Goal: Transaction & Acquisition: Book appointment/travel/reservation

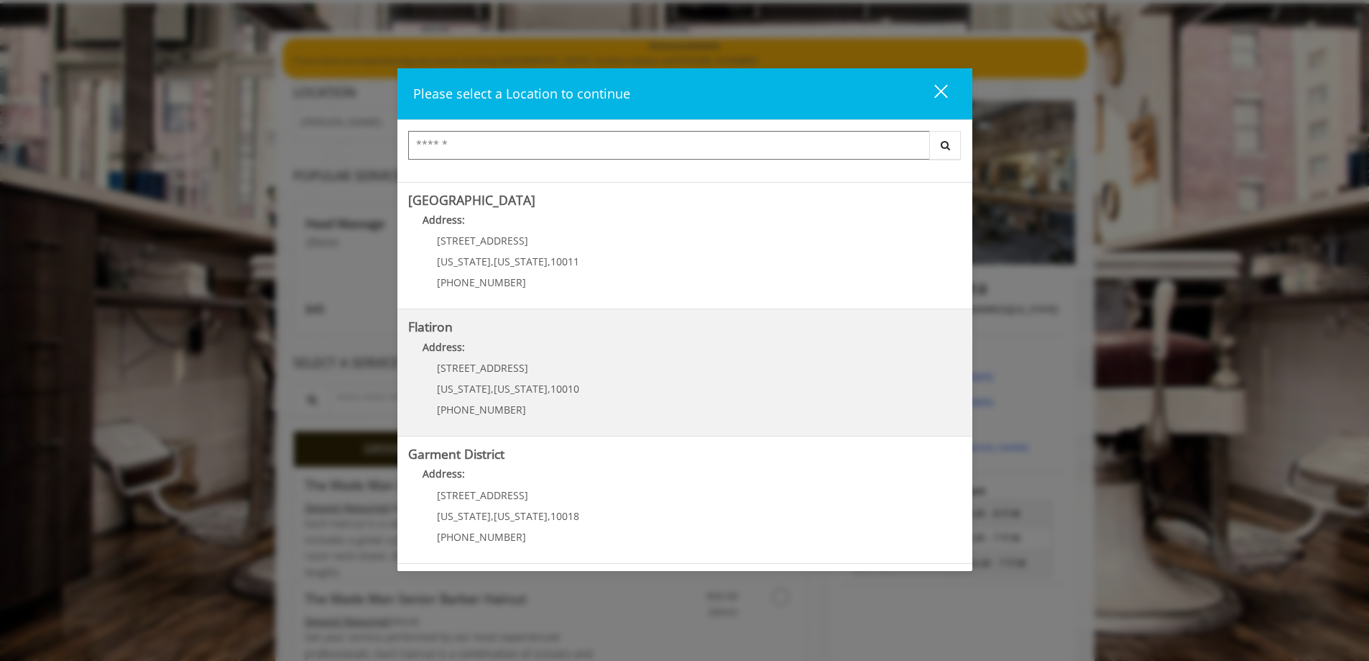
scroll to position [144, 0]
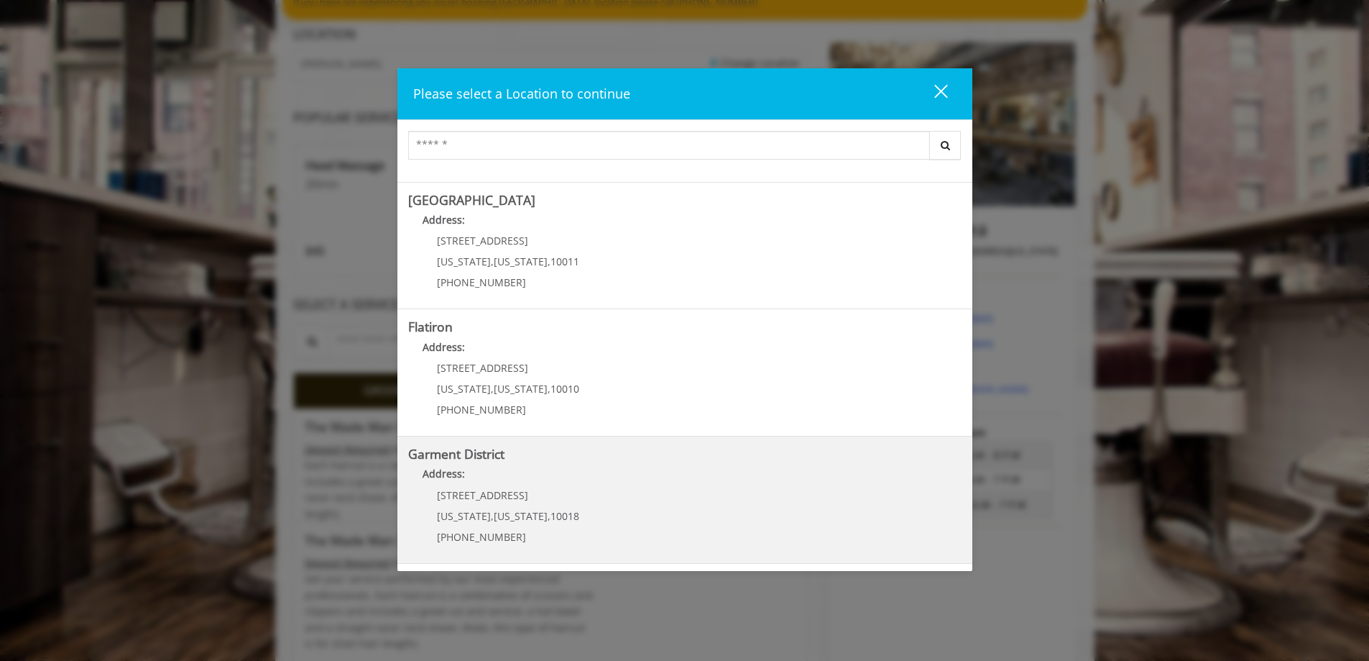
click at [490, 482] on District "Address:" at bounding box center [684, 477] width 553 height 23
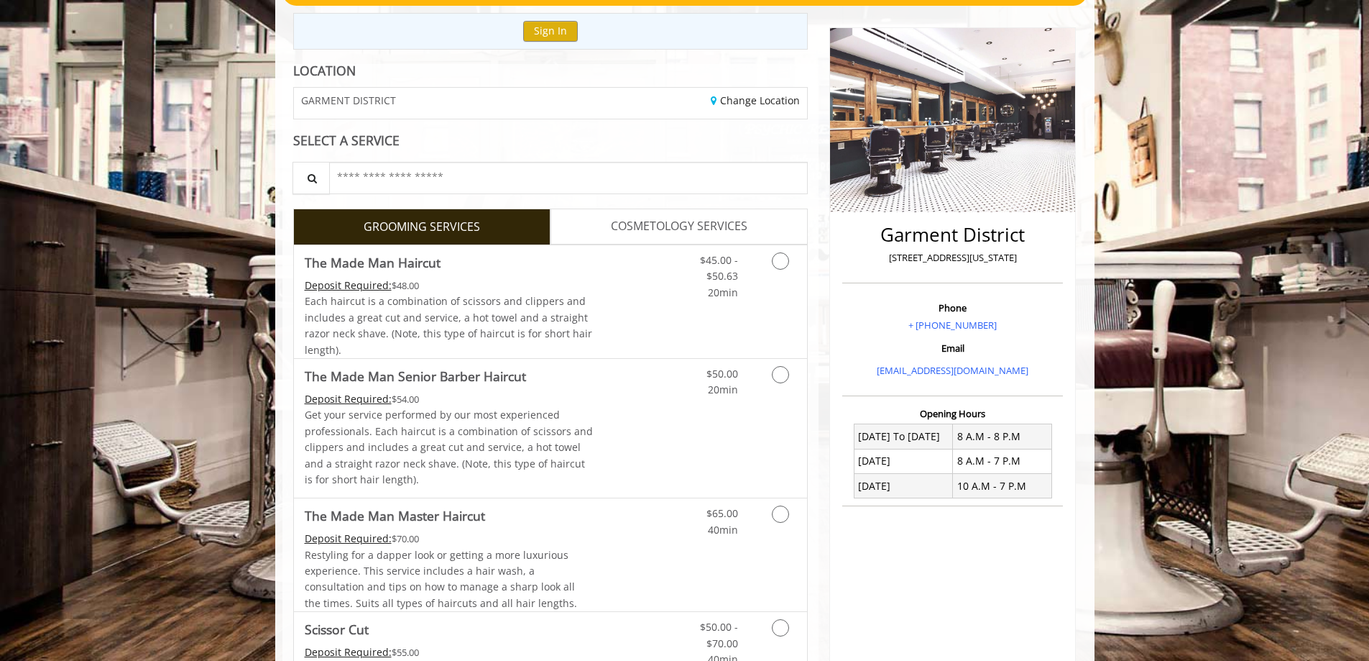
scroll to position [216, 0]
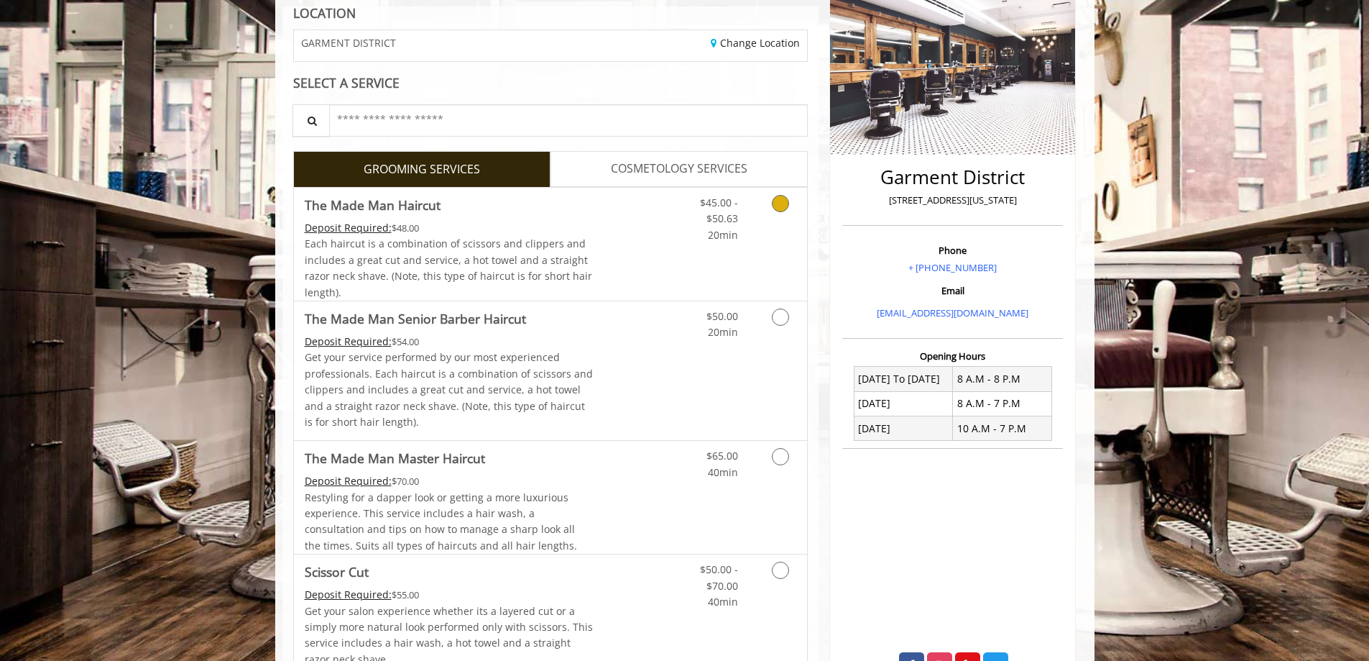
click at [780, 203] on icon "Grooming services" at bounding box center [780, 203] width 17 height 17
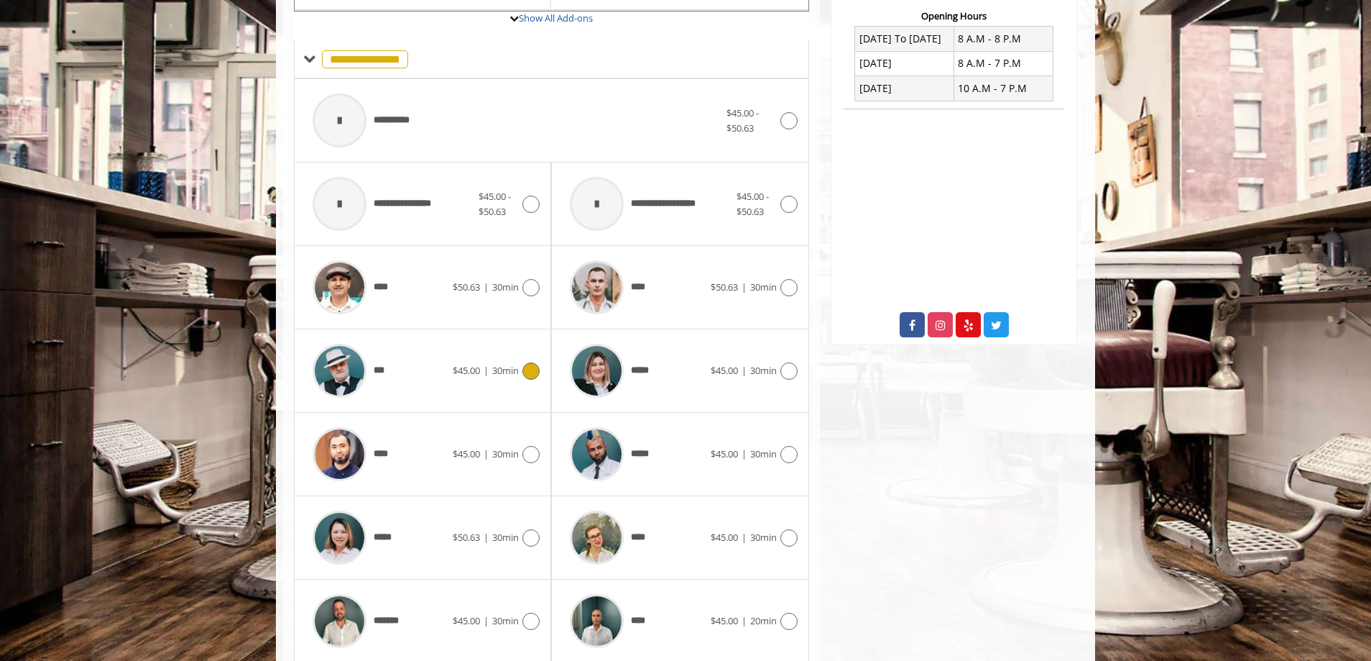
scroll to position [608, 0]
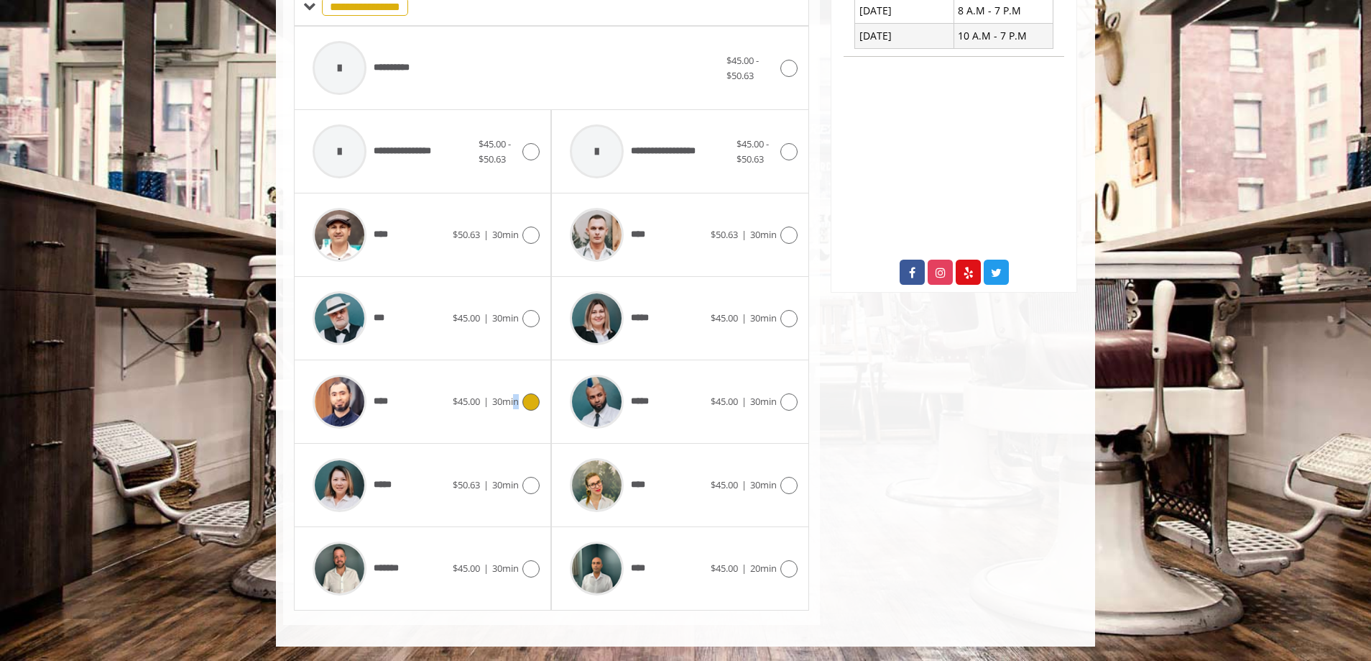
click at [517, 395] on div "$45.00 | 30min" at bounding box center [496, 401] width 87 height 17
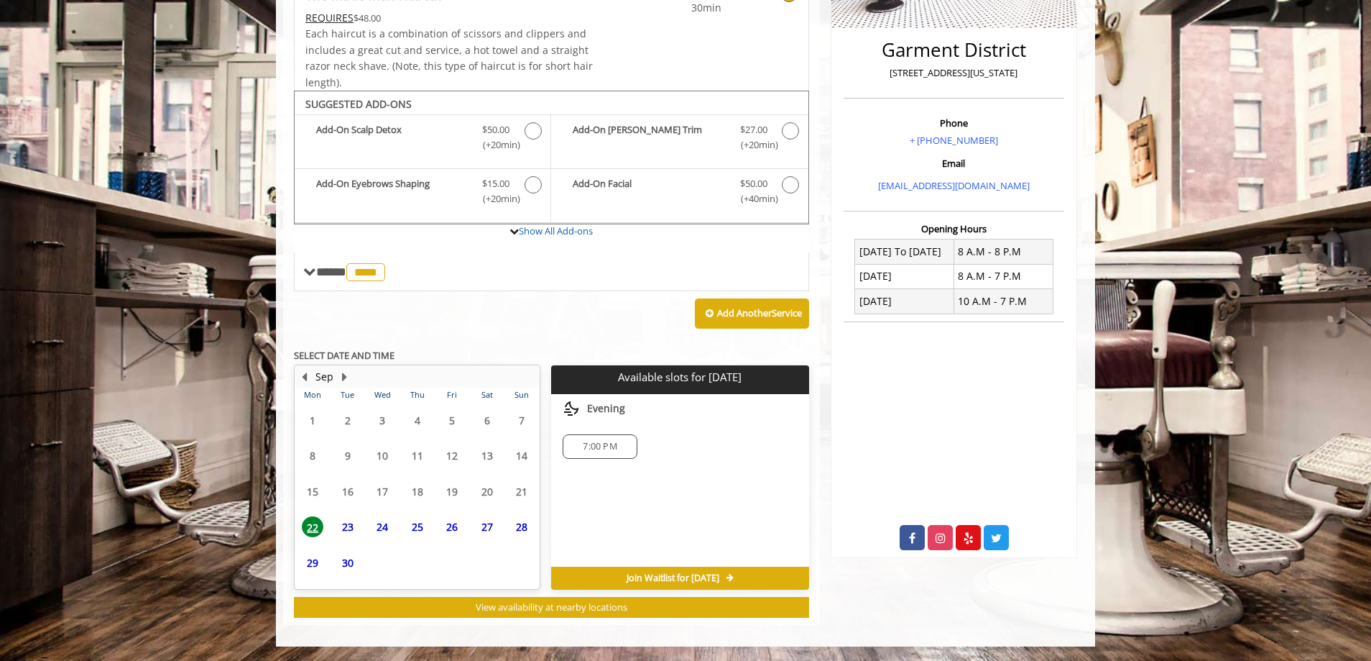
scroll to position [343, 0]
click at [603, 446] on span "7:00 PM" at bounding box center [600, 447] width 34 height 12
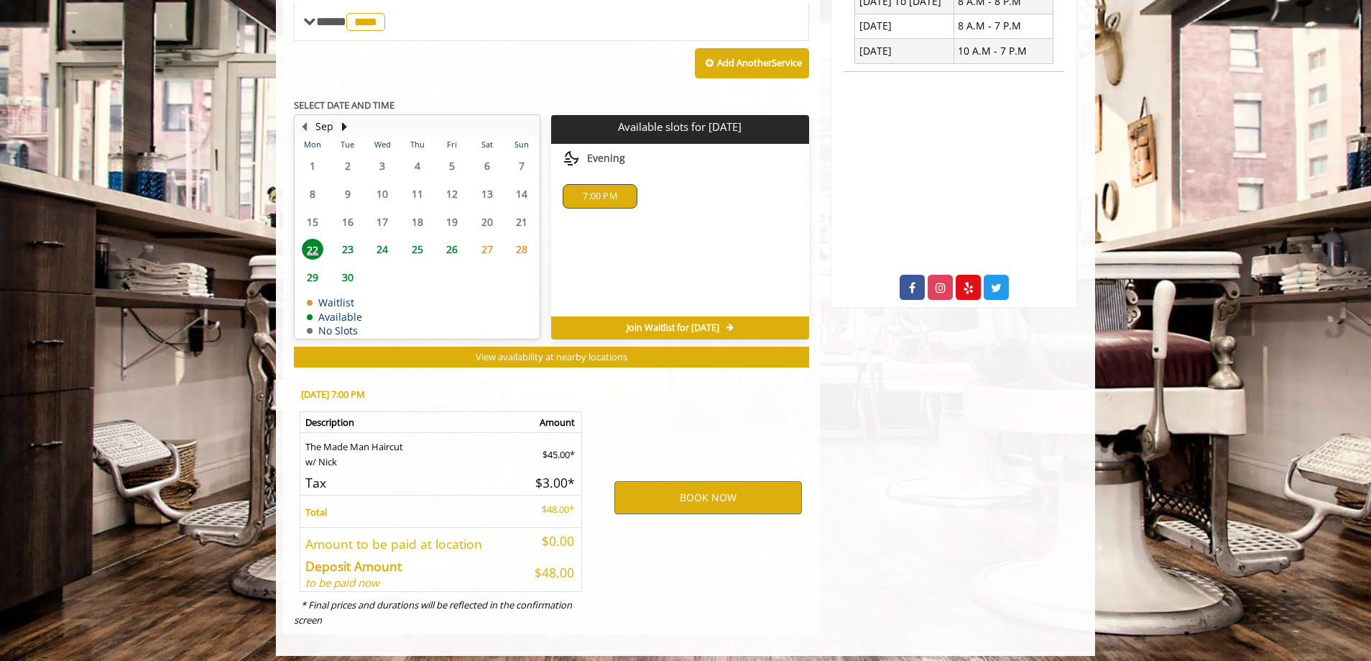
scroll to position [602, 0]
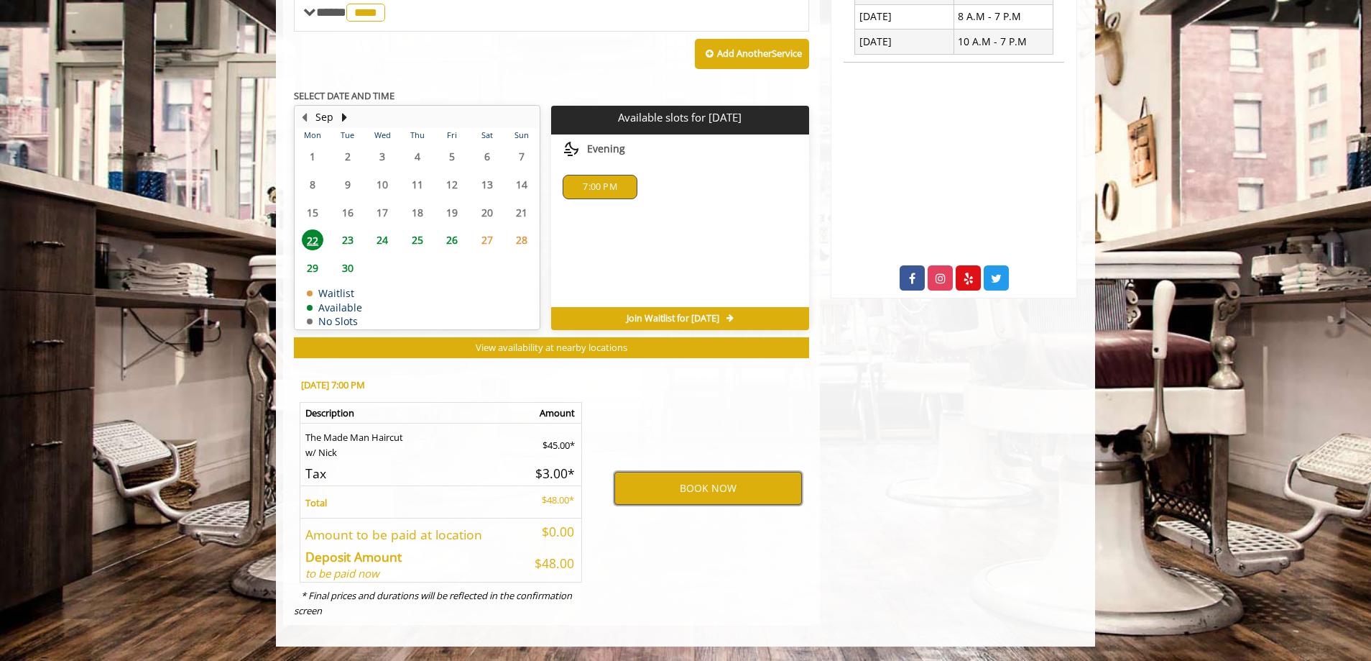
click at [697, 486] on button "BOOK NOW" at bounding box center [709, 488] width 188 height 33
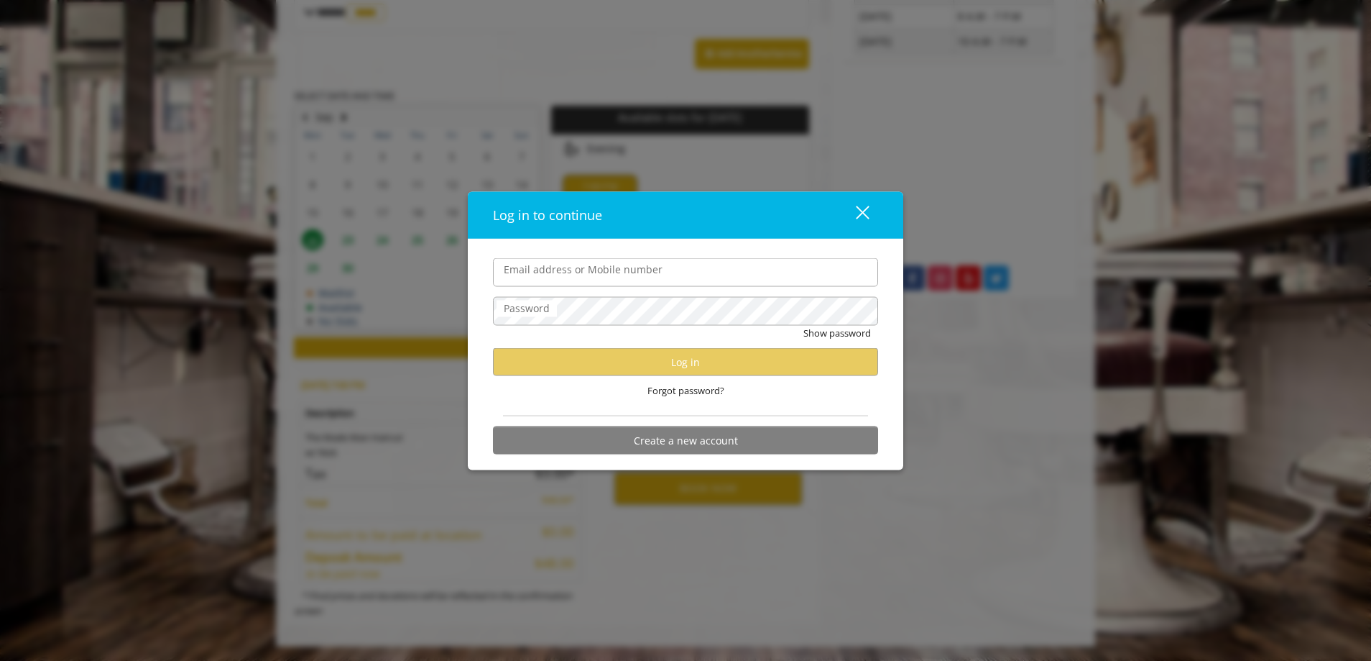
click at [520, 277] on input "Email address or Mobile number" at bounding box center [685, 272] width 385 height 29
type input "**********"
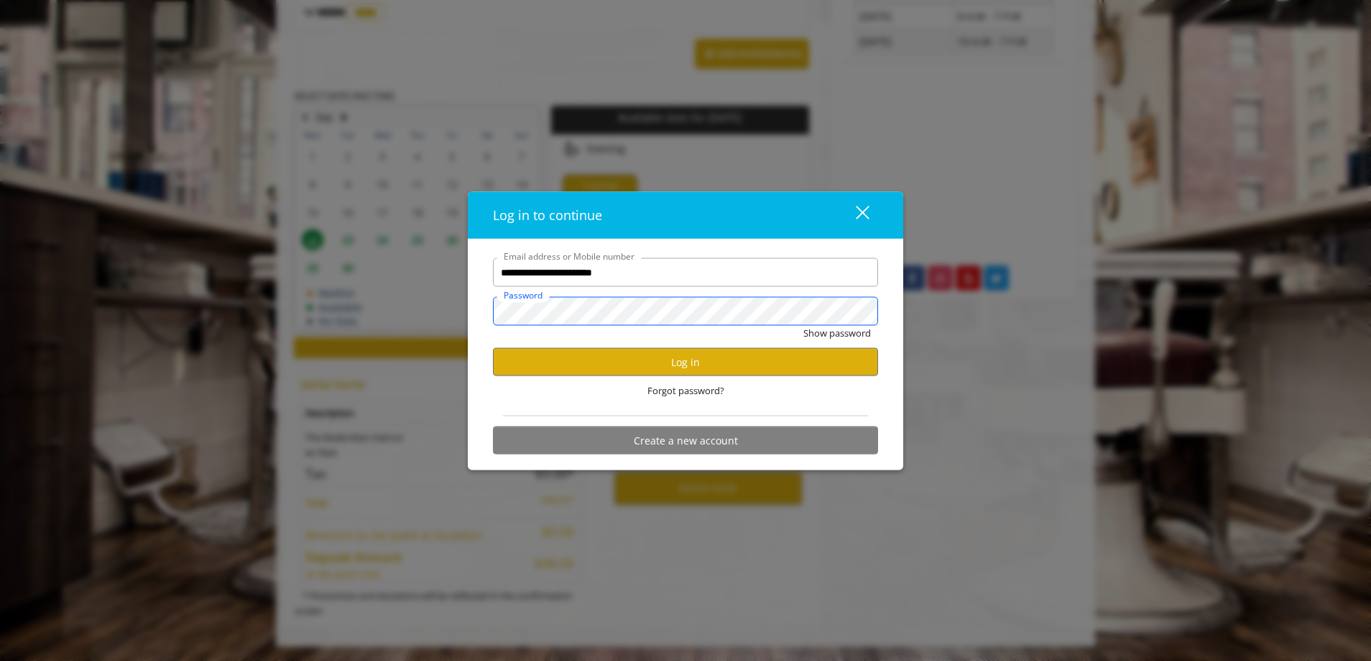
click at [804, 326] on button "Show password" at bounding box center [838, 333] width 68 height 15
click at [665, 360] on button "Log in" at bounding box center [685, 362] width 385 height 28
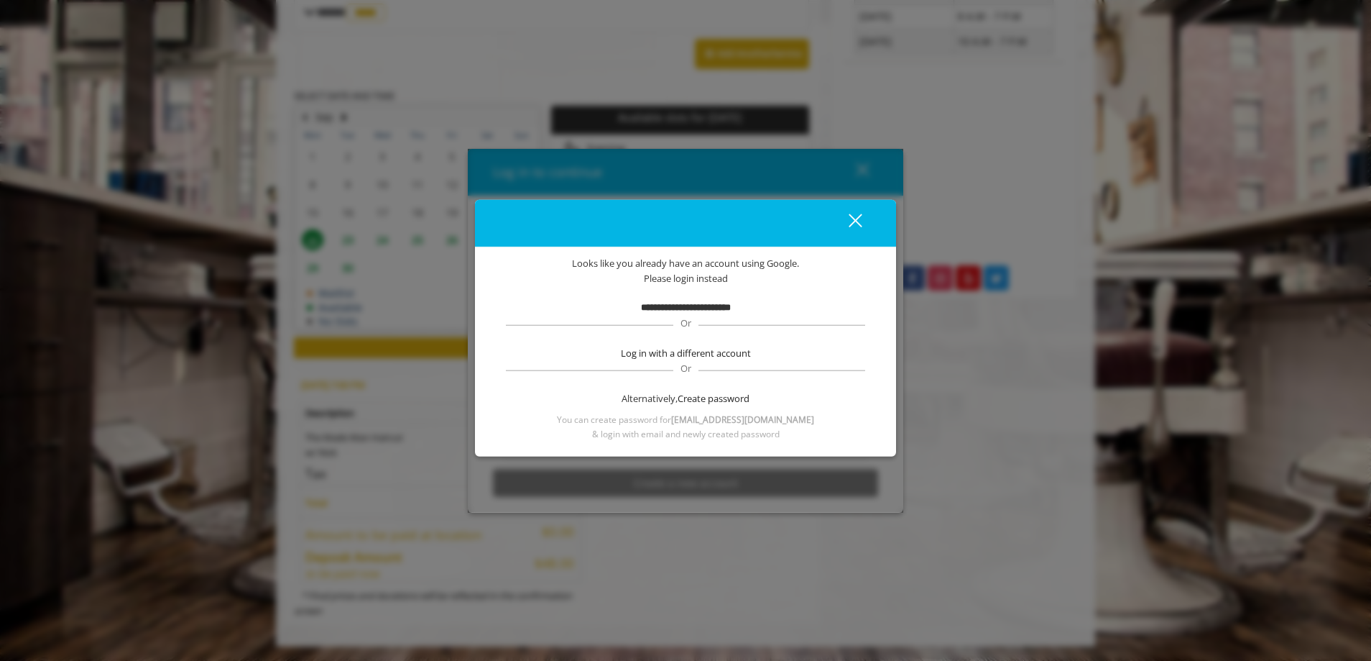
click at [693, 317] on span "Or" at bounding box center [686, 322] width 25 height 13
click at [691, 303] on b "**********" at bounding box center [686, 307] width 90 height 9
click at [858, 219] on div "close dialog" at bounding box center [856, 220] width 14 height 14
